Goal: Entertainment & Leisure: Consume media (video, audio)

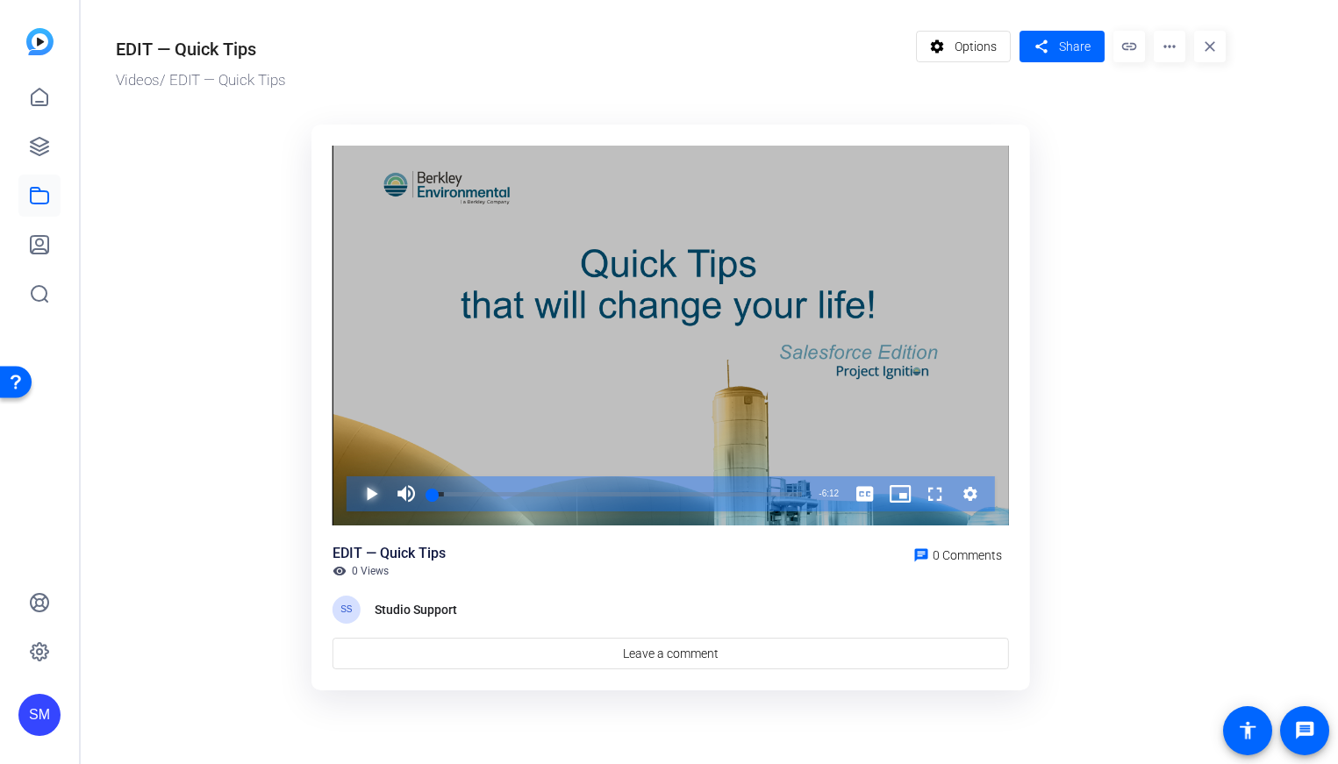
click at [354, 505] on span "Video Player" at bounding box center [354, 494] width 0 height 35
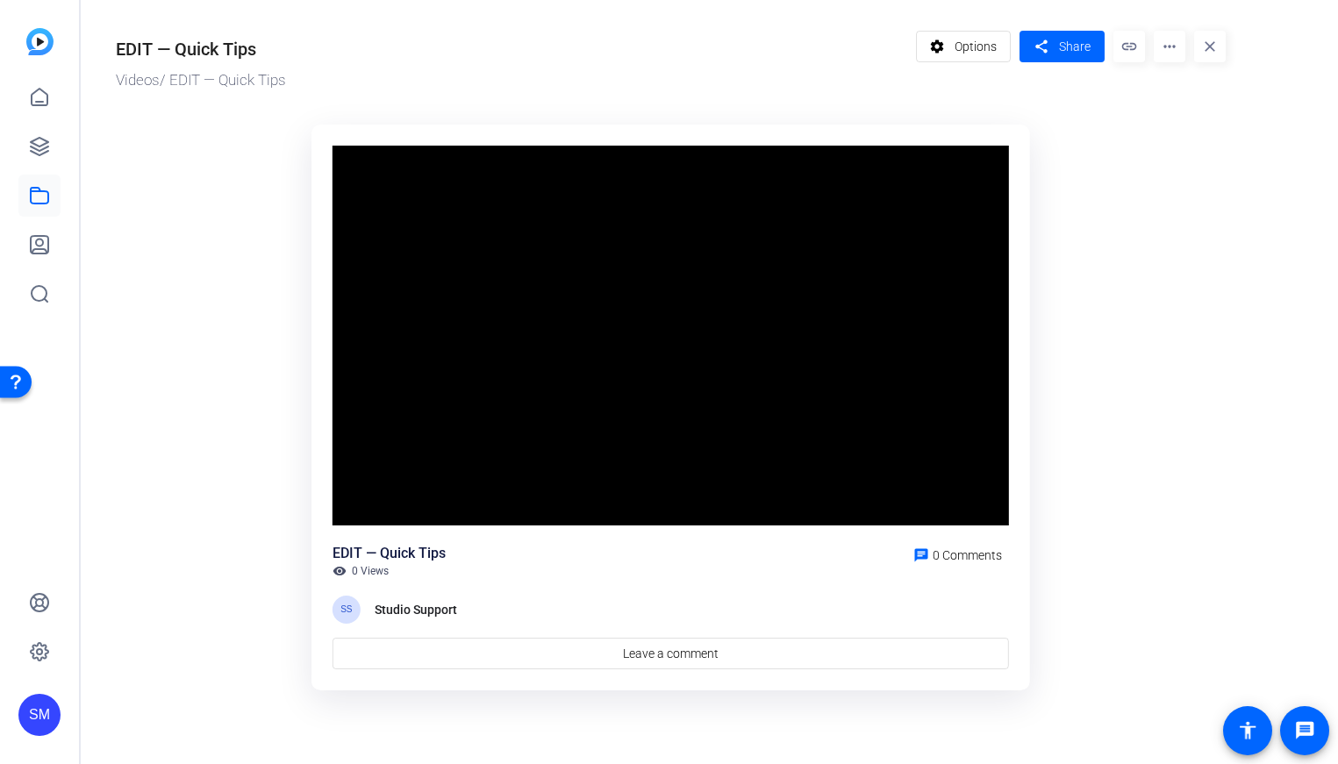
click at [1252, 613] on or-hosting-video-details "EDIT — Quick Tips Videos / EDIT — Quick Tips settings Options share Share link …" at bounding box center [705, 357] width 1249 height 715
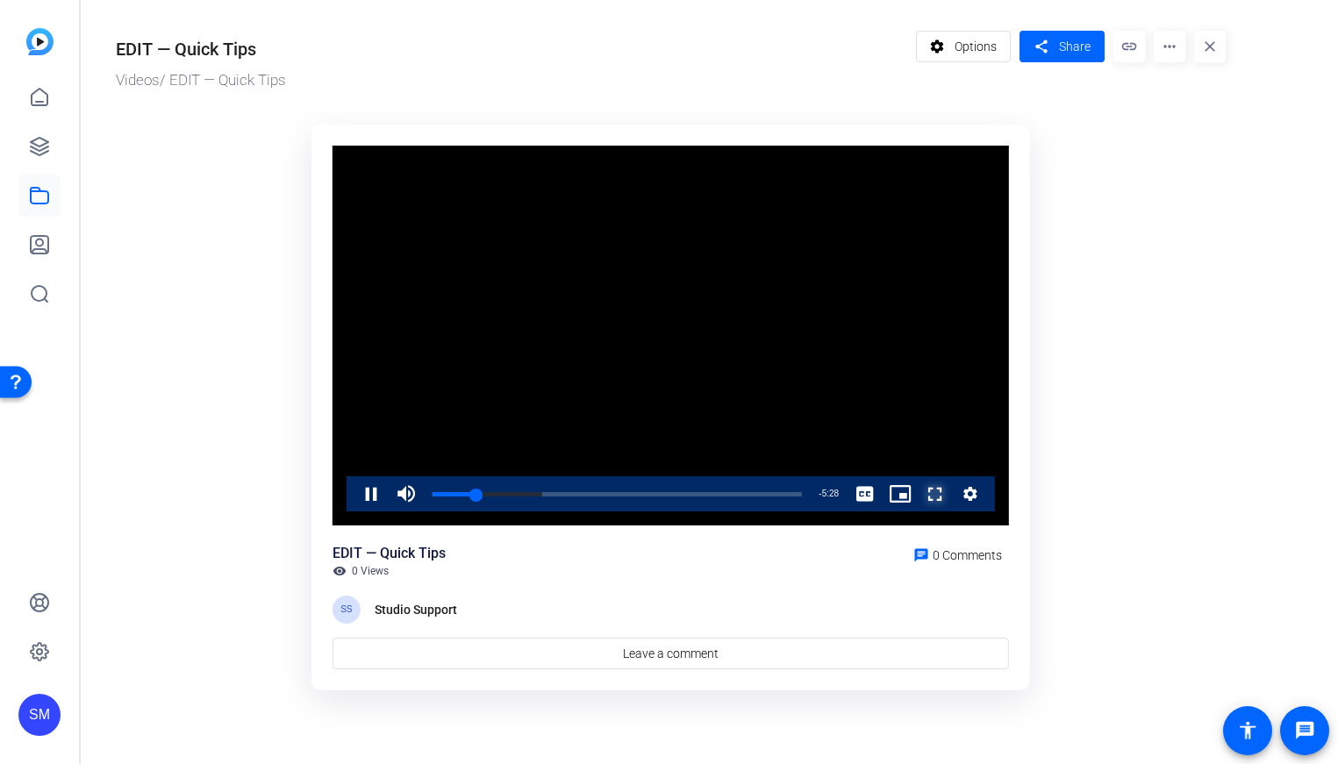
click at [918, 501] on span "Video Player" at bounding box center [918, 494] width 0 height 35
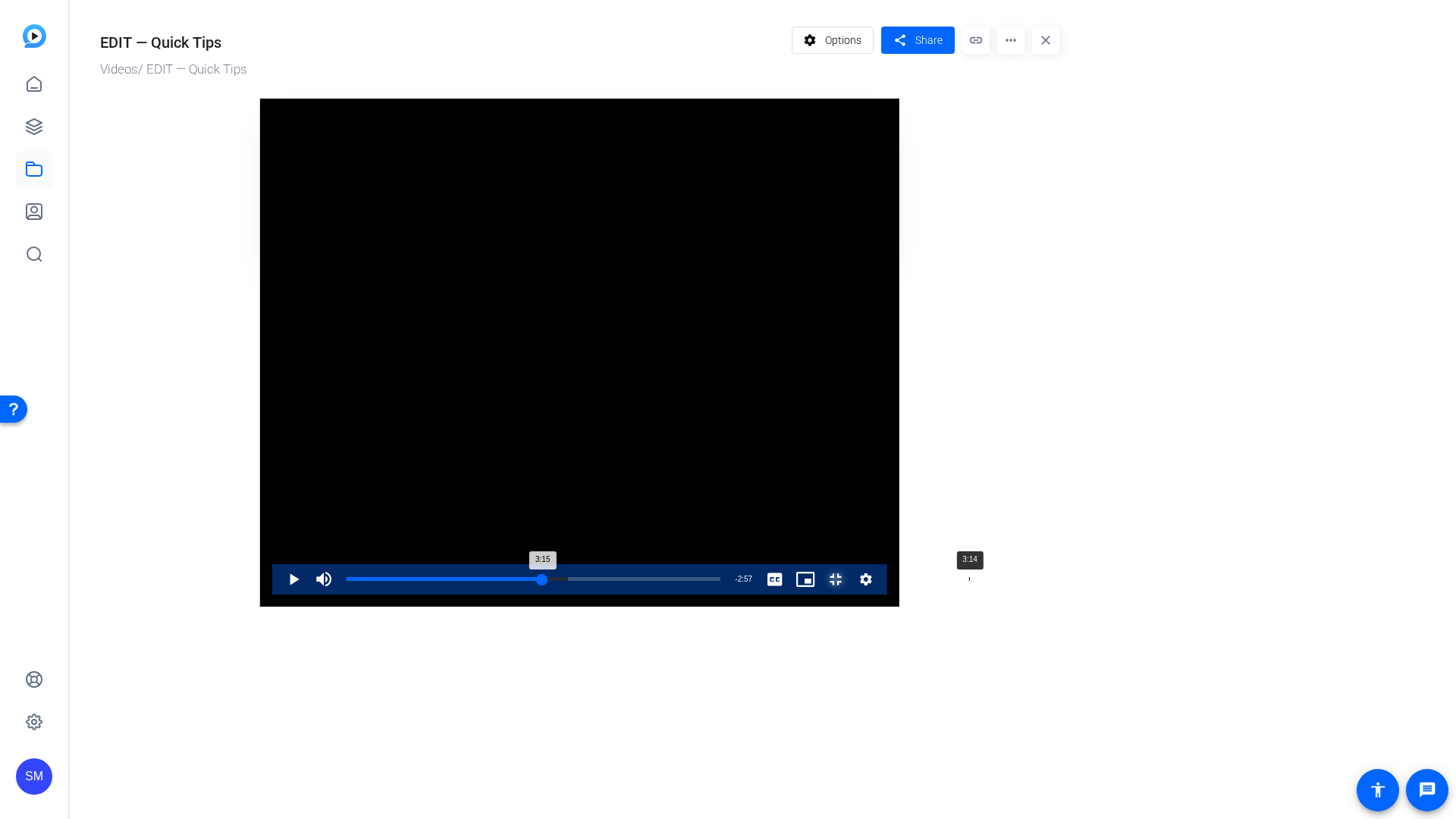
drag, startPoint x: 578, startPoint y: 785, endPoint x: 711, endPoint y: 789, distance: 133.1
click at [543, 581] on div "3:15" at bounding box center [444, 579] width 196 height 3
drag, startPoint x: 711, startPoint y: 789, endPoint x: 871, endPoint y: 778, distance: 160.4
click at [728, 594] on div "Loaded : 61.89% 3:43 3:21" at bounding box center [533, 579] width 389 height 30
drag, startPoint x: 887, startPoint y: 795, endPoint x: 1039, endPoint y: 784, distance: 152.4
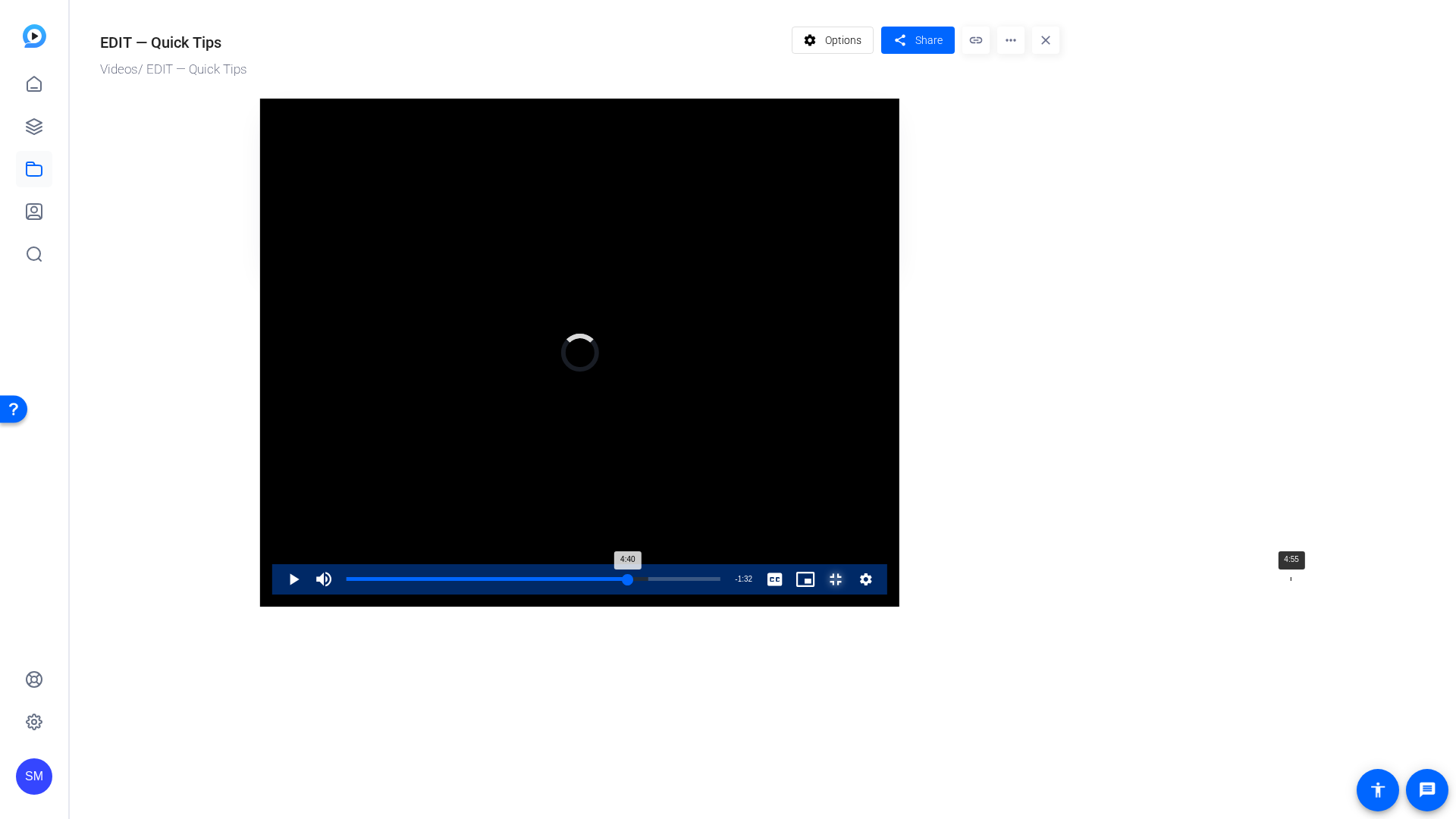
click at [728, 594] on div "Loaded : 80.81% 4:55 4:40" at bounding box center [533, 579] width 389 height 30
drag, startPoint x: 1039, startPoint y: 784, endPoint x: 1219, endPoint y: 765, distance: 181.0
click at [900, 606] on div "Video Player is loading. Play Video Play Mute Current Time 5:07 / Duration 6:12…" at bounding box center [580, 352] width 639 height 508
drag, startPoint x: 1224, startPoint y: 792, endPoint x: 1149, endPoint y: 797, distance: 75.2
click at [721, 581] on div "Loaded : 0.00% 5:32 5:50" at bounding box center [533, 579] width 374 height 3
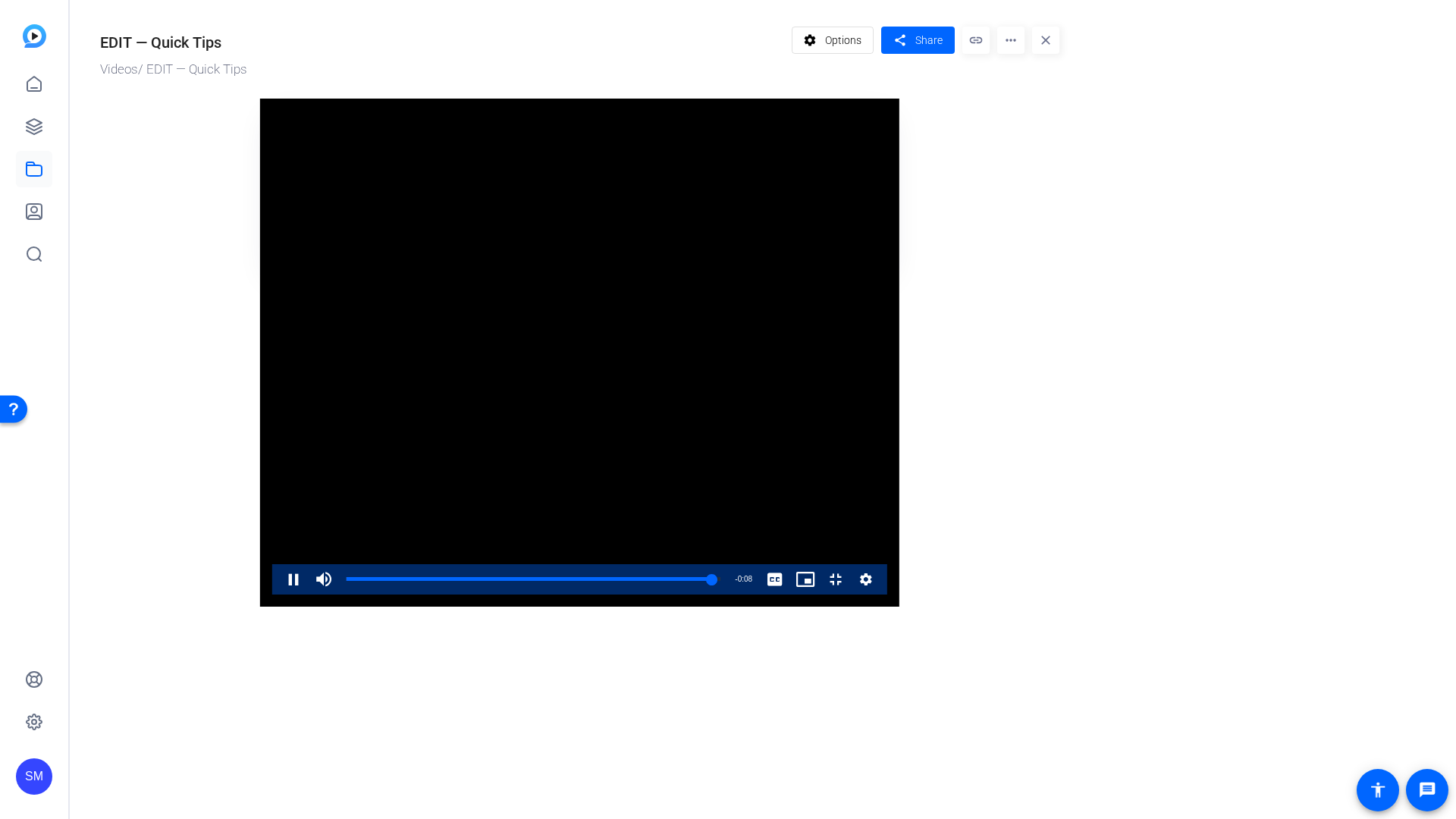
drag, startPoint x: 610, startPoint y: 403, endPoint x: 544, endPoint y: 399, distance: 66.1
click at [610, 403] on video "Video Player" at bounding box center [580, 352] width 639 height 508
click at [900, 244] on video "Video Player" at bounding box center [580, 352] width 639 height 508
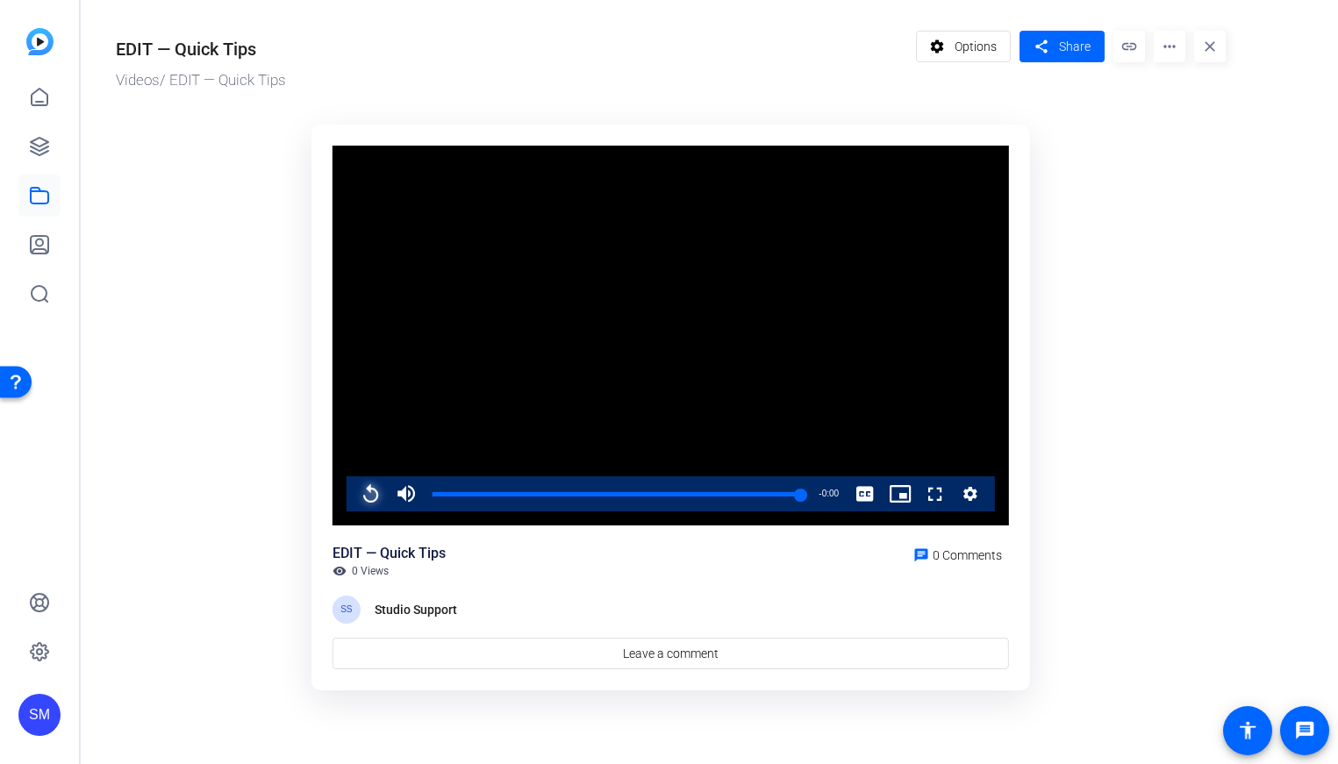
click at [354, 498] on span "Video Player" at bounding box center [354, 494] width 0 height 35
click at [354, 486] on span "Video Player" at bounding box center [354, 494] width 0 height 35
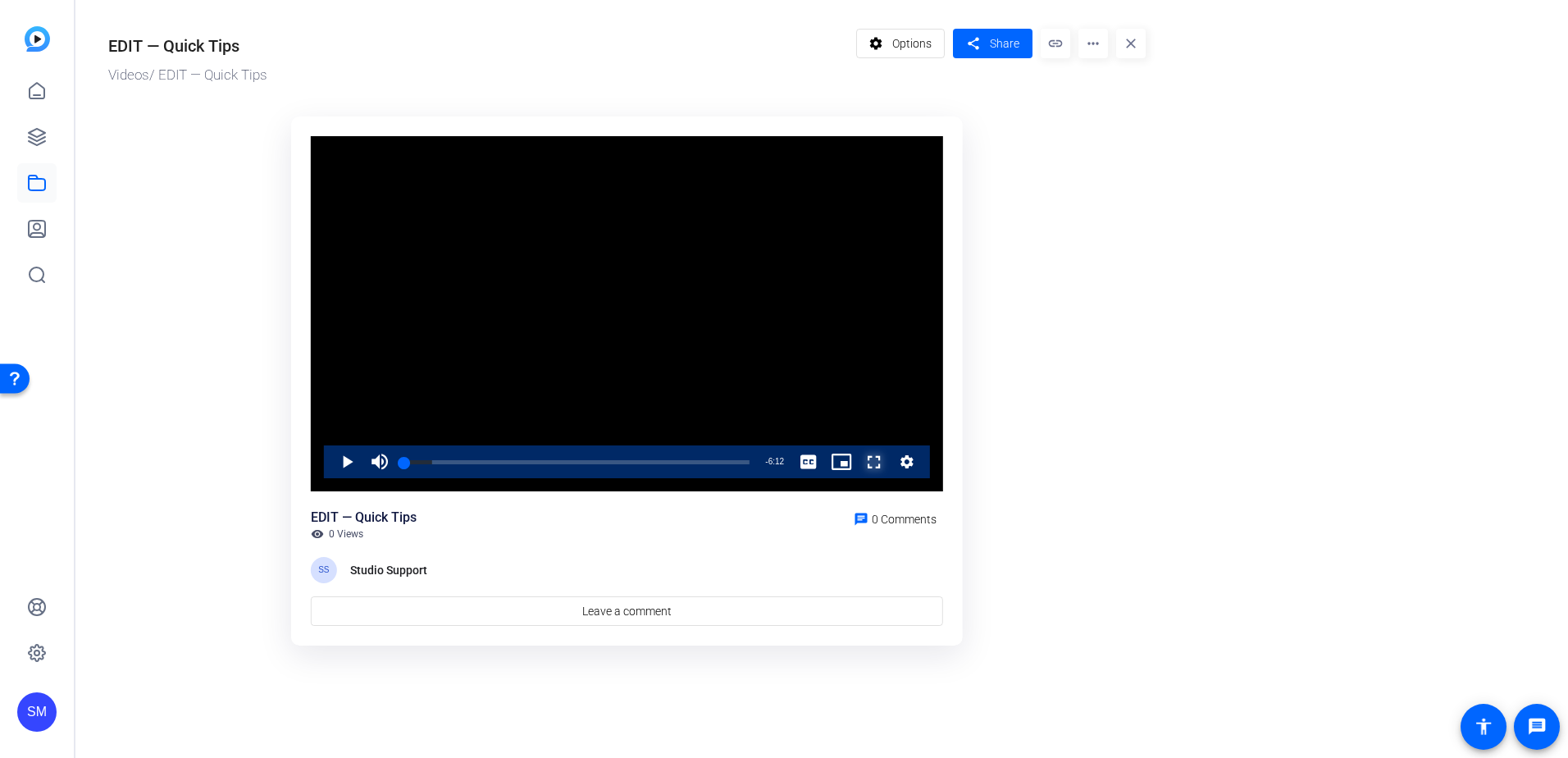
click at [858, 464] on span "Video Player" at bounding box center [858, 462] width 0 height 33
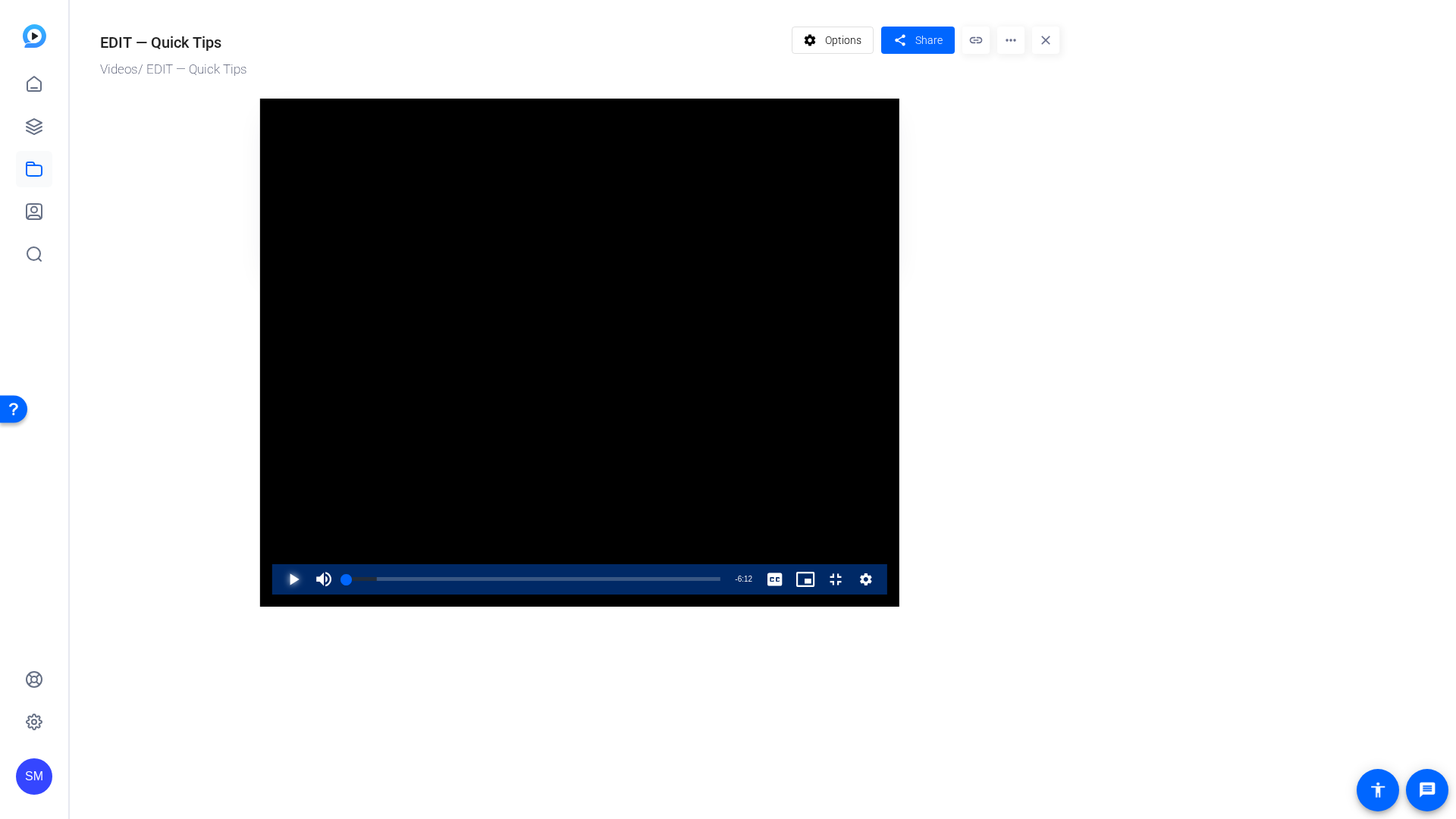
click at [278, 594] on span "Video Player" at bounding box center [278, 579] width 0 height 30
click at [430, 551] on video "Video Player" at bounding box center [580, 352] width 639 height 508
drag, startPoint x: 91, startPoint y: 793, endPoint x: 67, endPoint y: 793, distance: 24.0
click at [272, 594] on div "Play Unmute 0% Current Time 0:00 / Duration 6:12 Loaded : 10.73% 0:00 0:00 Stre…" at bounding box center [580, 579] width 615 height 30
click at [308, 594] on span "Video Player" at bounding box center [323, 579] width 30 height 30
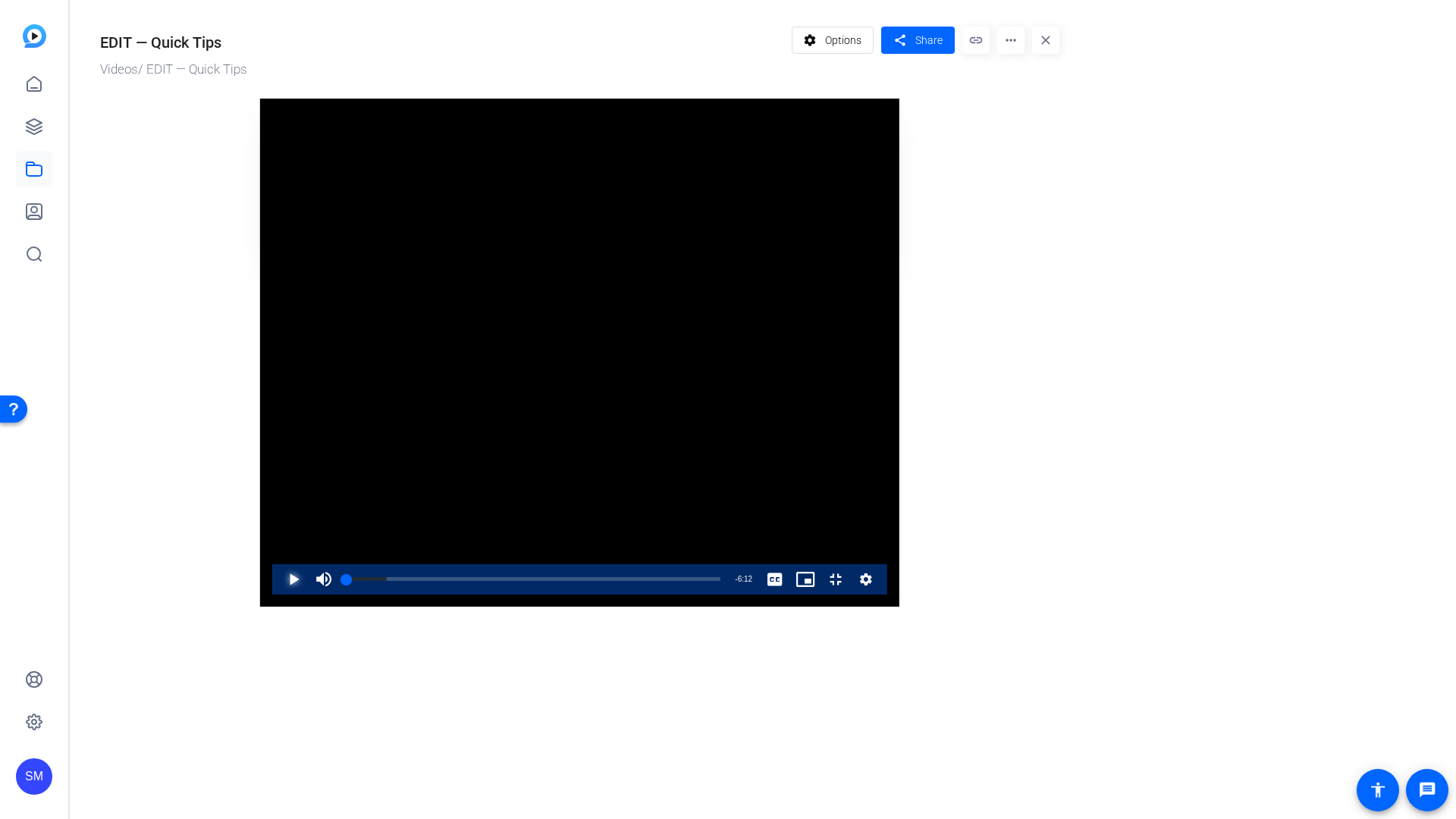
click at [278, 594] on span "Video Player" at bounding box center [278, 579] width 0 height 30
click at [900, 424] on video "Video Player" at bounding box center [580, 352] width 639 height 508
drag, startPoint x: 96, startPoint y: 790, endPoint x: 64, endPoint y: 791, distance: 32.0
click at [272, 594] on div "Play Unmute 0% Current Time 0:00 / Duration 6:12 Loaded : 10.73% 0:00 0:00 Stre…" at bounding box center [580, 579] width 615 height 30
drag, startPoint x: 79, startPoint y: 794, endPoint x: 117, endPoint y: 801, distance: 38.6
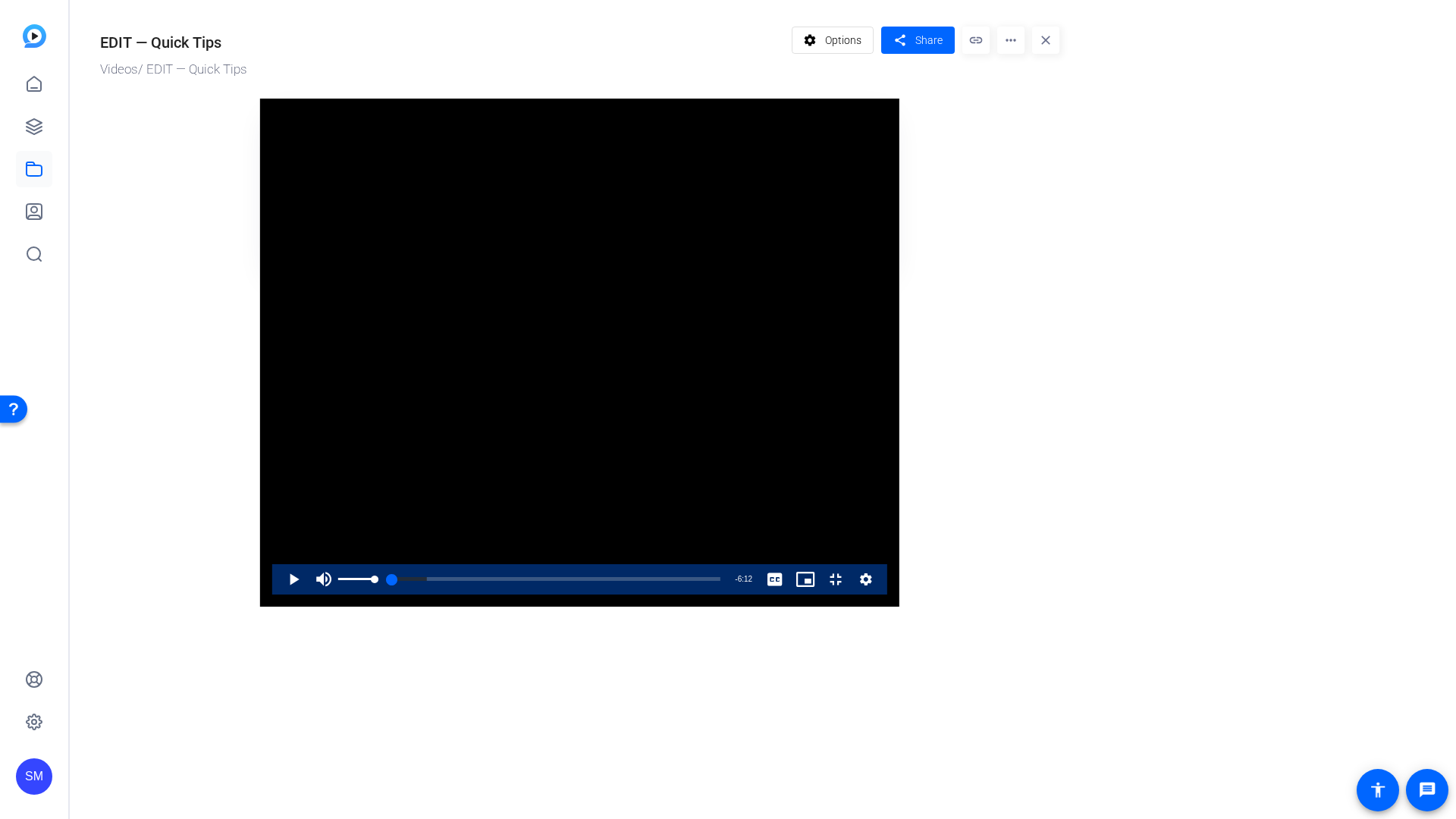
click at [308, 594] on div "Mute 98%" at bounding box center [347, 579] width 76 height 30
click at [278, 594] on span "Video Player" at bounding box center [278, 579] width 0 height 30
drag, startPoint x: 95, startPoint y: 790, endPoint x: 81, endPoint y: 794, distance: 14.6
click at [347, 581] on div "0:00" at bounding box center [347, 579] width 0 height 3
click at [765, 393] on video "Video Player" at bounding box center [580, 352] width 639 height 508
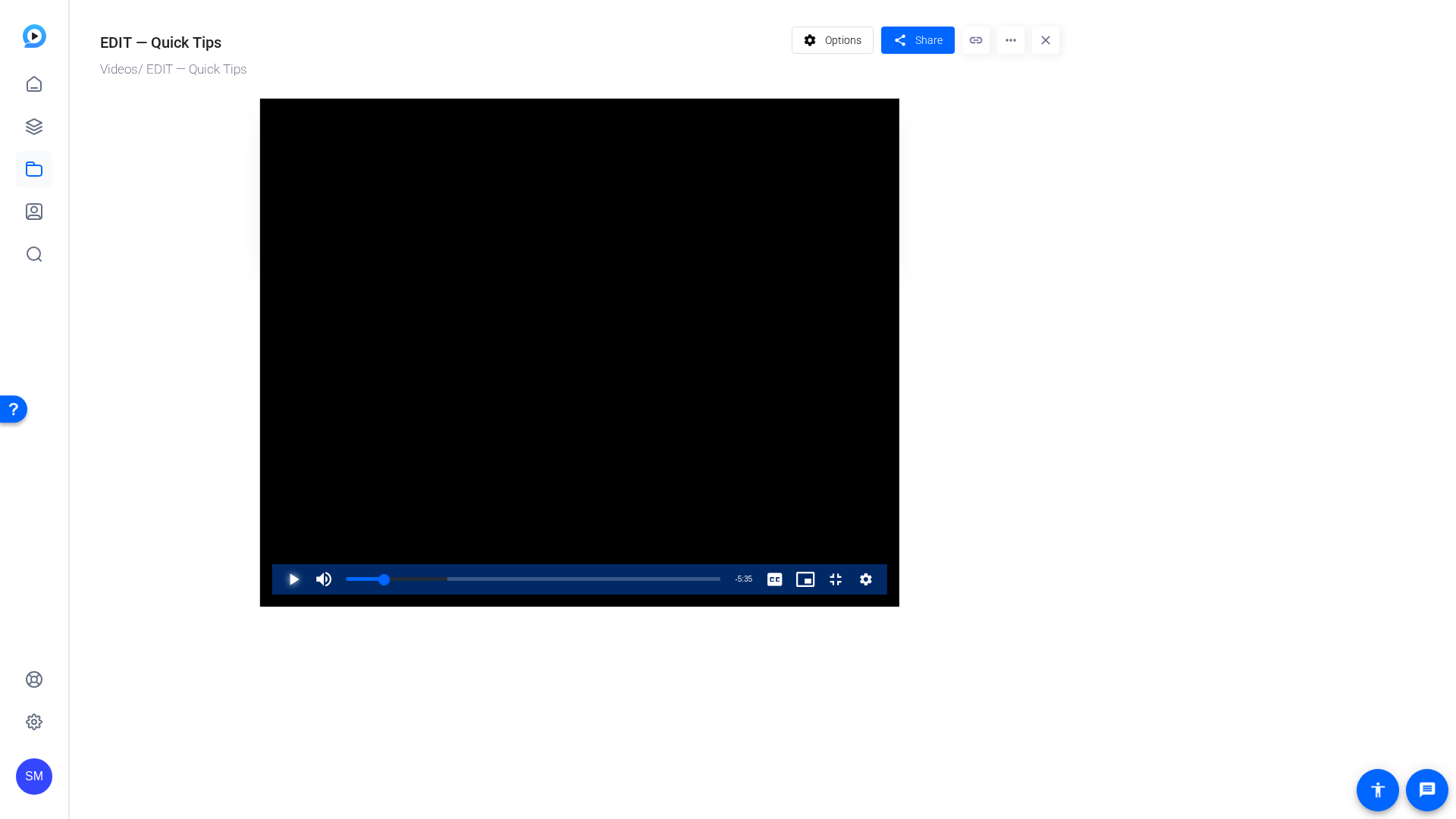
click at [278, 594] on span "Video Player" at bounding box center [278, 579] width 0 height 30
click at [671, 462] on video "Video Player" at bounding box center [580, 352] width 639 height 508
click at [339, 594] on div "Loaded : 29.65% 0:00 0:45" at bounding box center [533, 579] width 389 height 30
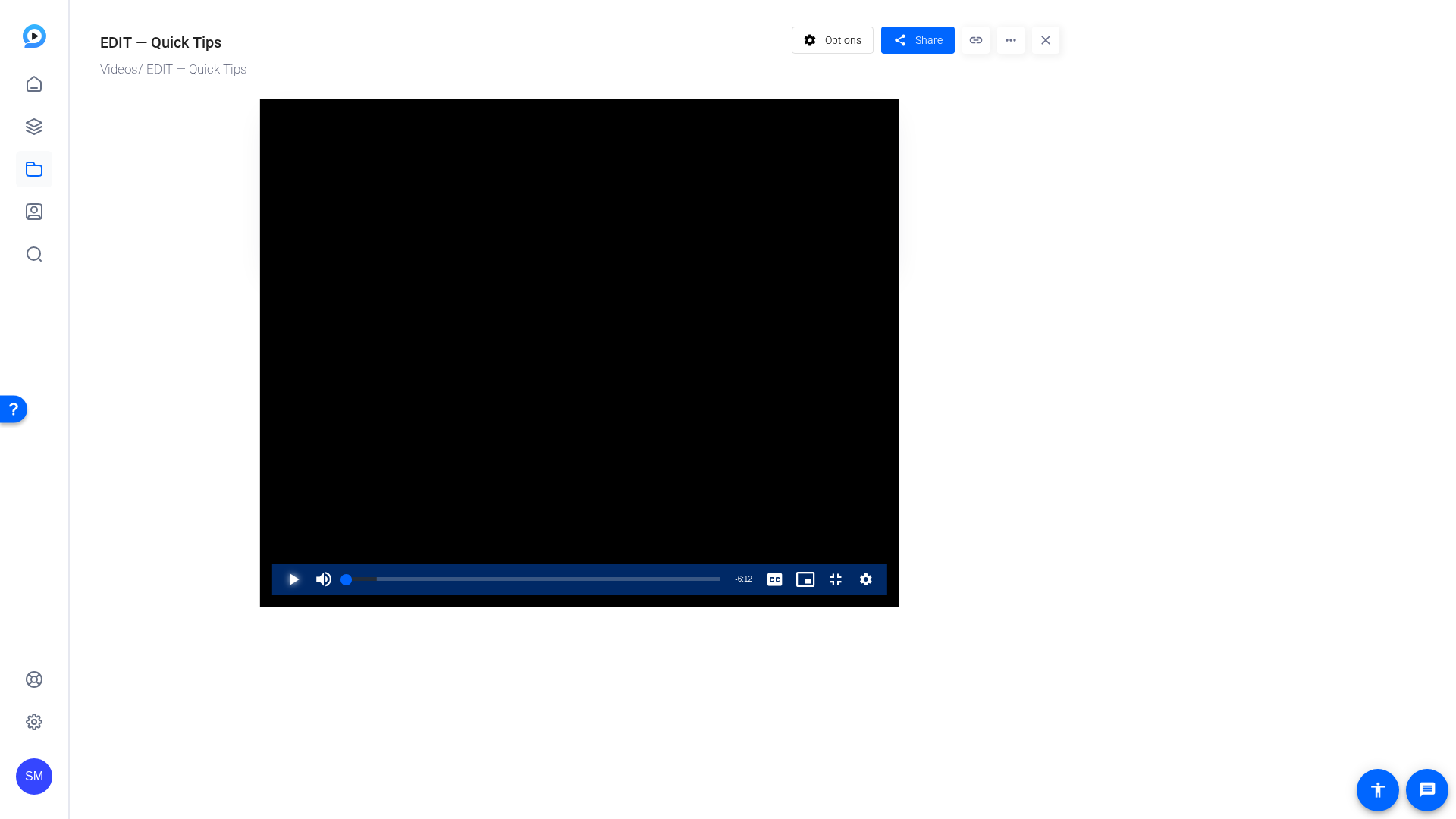
click at [278, 594] on span "Video Player" at bounding box center [278, 579] width 0 height 30
click at [1078, 581] on div "3:48" at bounding box center [1078, 579] width 1 height 3
click at [721, 581] on div "Loaded : 64.47% 5:36 3:48" at bounding box center [533, 579] width 374 height 3
click at [278, 594] on span "Video Player" at bounding box center [278, 579] width 0 height 30
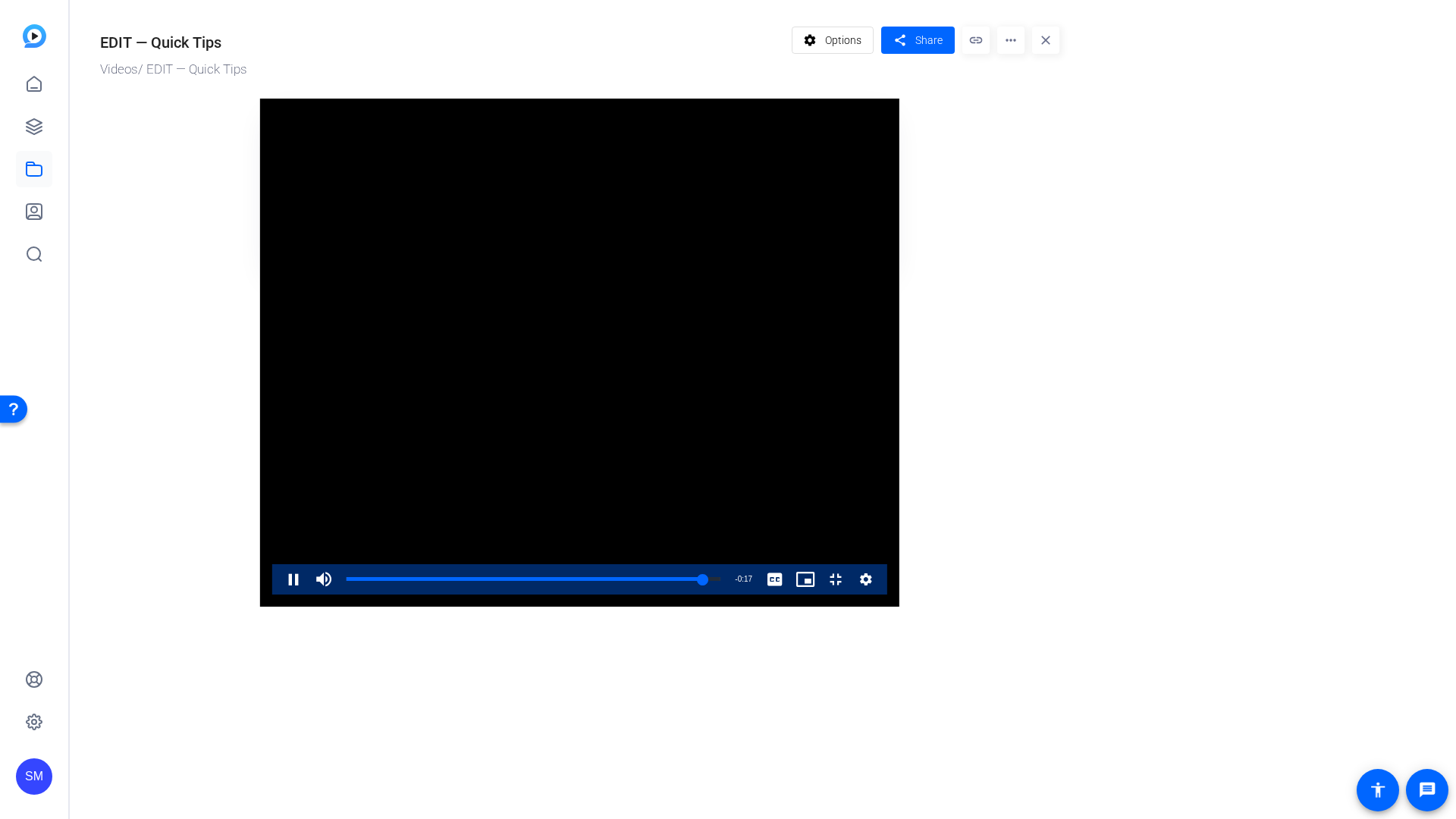
click at [776, 372] on video "Video Player" at bounding box center [580, 352] width 639 height 508
click at [278, 594] on span "Video Player" at bounding box center [278, 579] width 0 height 30
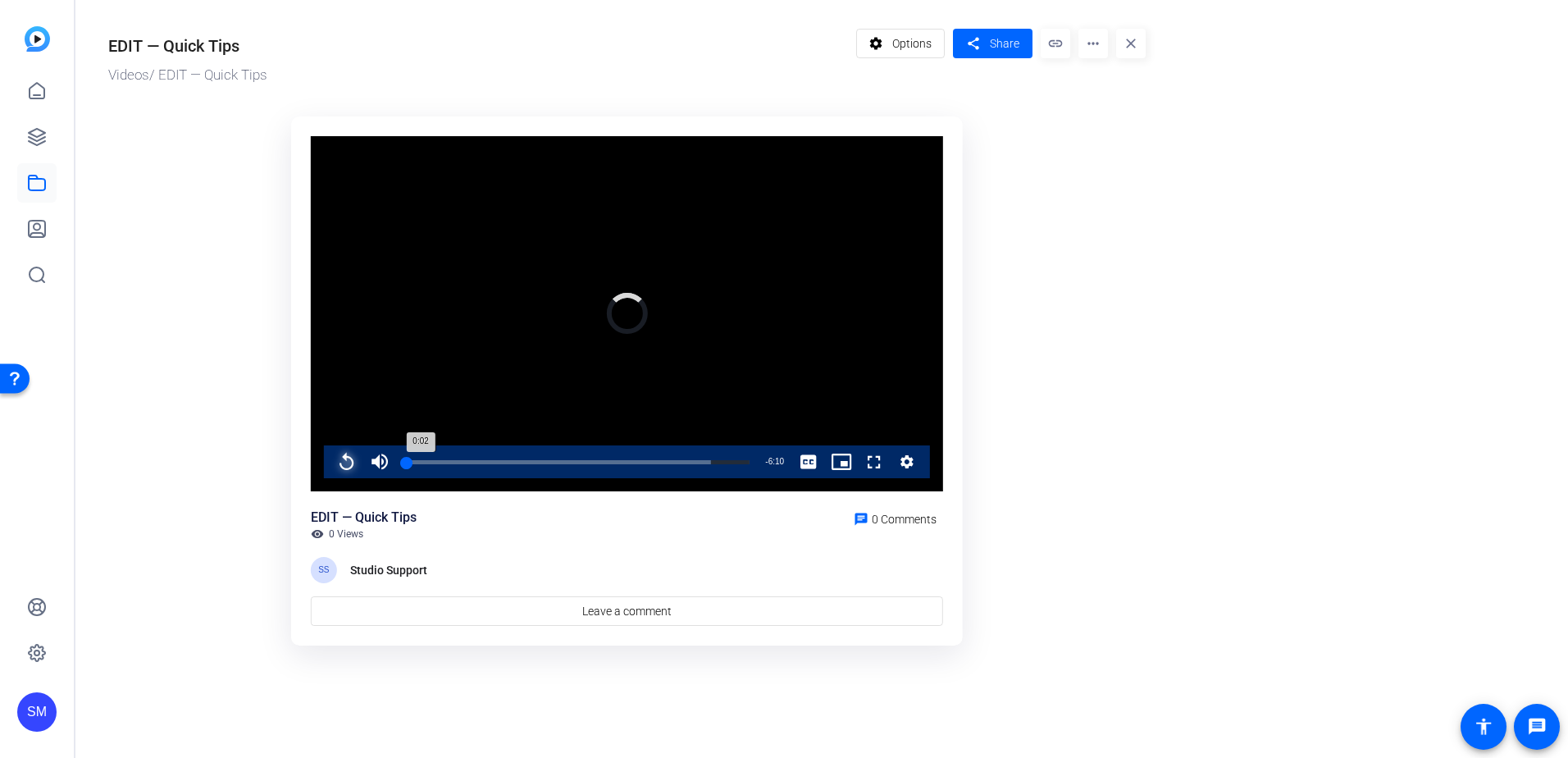
click at [406, 470] on div "Progress Bar" at bounding box center [577, 473] width 345 height 13
drag, startPoint x: 406, startPoint y: 462, endPoint x: 420, endPoint y: 461, distance: 14.0
click at [420, 461] on div "Loaded : 0.00% 0:15 0:02" at bounding box center [577, 462] width 345 height 4
drag, startPoint x: 425, startPoint y: 462, endPoint x: 414, endPoint y: 456, distance: 12.5
click at [414, 460] on div "0:11" at bounding box center [409, 462] width 10 height 4
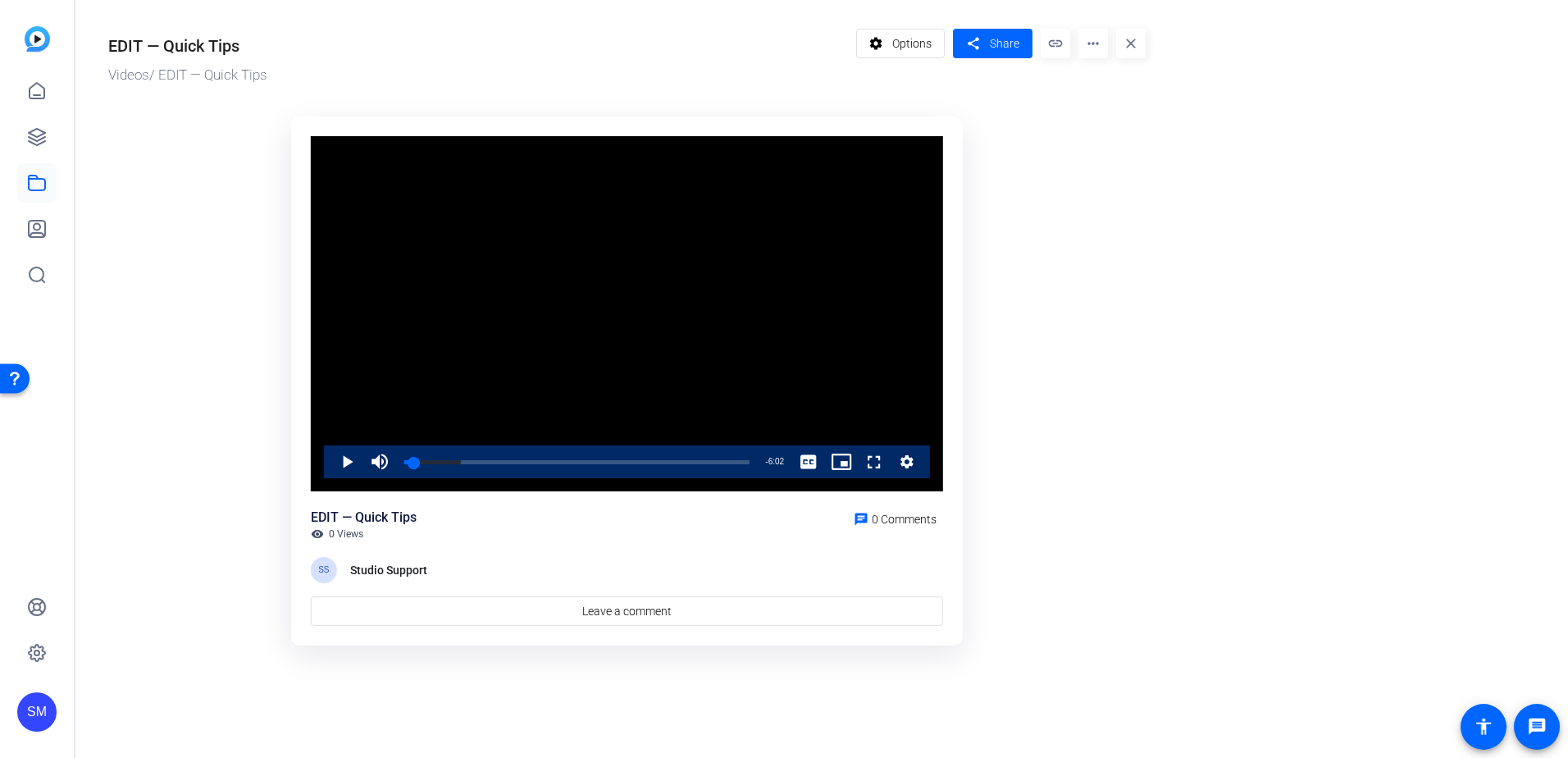
click at [1228, 464] on or-hosting-video-details "EDIT — Quick Tips Videos / EDIT — Quick Tips settings Options share Share link …" at bounding box center [818, 334] width 1485 height 668
click at [1250, 302] on or-hosting-video-details "EDIT — Quick Tips Videos / EDIT — Quick Tips settings Options share Share link …" at bounding box center [818, 334] width 1485 height 668
